Goal: Transaction & Acquisition: Subscribe to service/newsletter

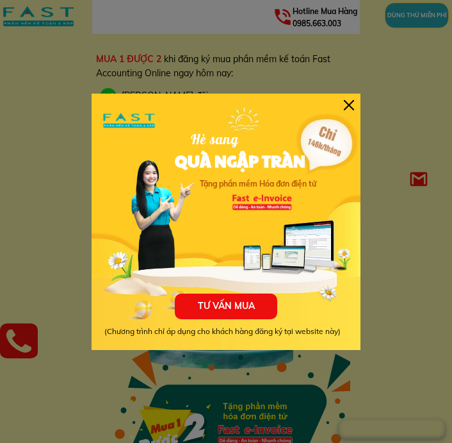
click at [349, 101] on div at bounding box center [349, 105] width 10 height 10
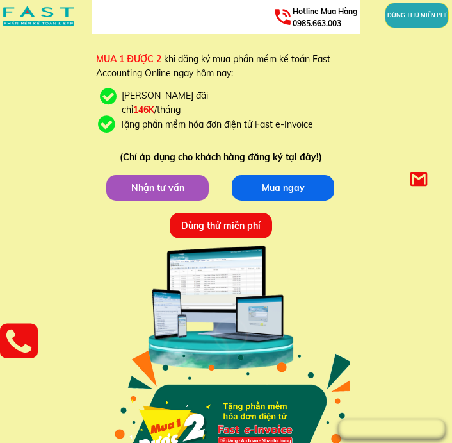
click at [199, 225] on p "Dùng thử miễn phí" at bounding box center [220, 226] width 103 height 26
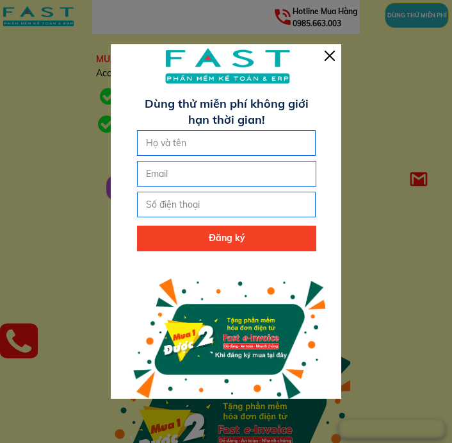
click at [201, 143] on input "text" at bounding box center [227, 143] width 168 height 24
type input "anni"
click at [243, 169] on input "email" at bounding box center [227, 173] width 168 height 24
type input "[EMAIL_ADDRESS][DOMAIN_NAME]"
click at [222, 197] on input "tel" at bounding box center [227, 204] width 168 height 24
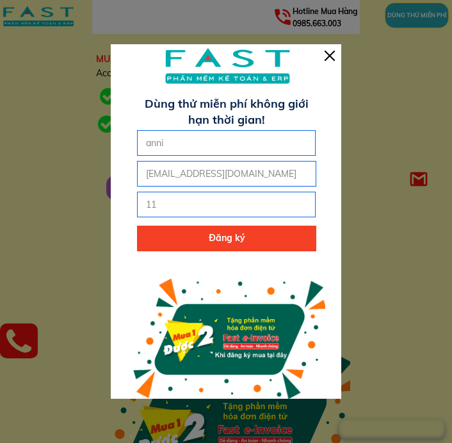
type input "1"
type input "0912263579"
click at [198, 230] on p "Đăng ký" at bounding box center [226, 239] width 179 height 26
